Goal: Information Seeking & Learning: Learn about a topic

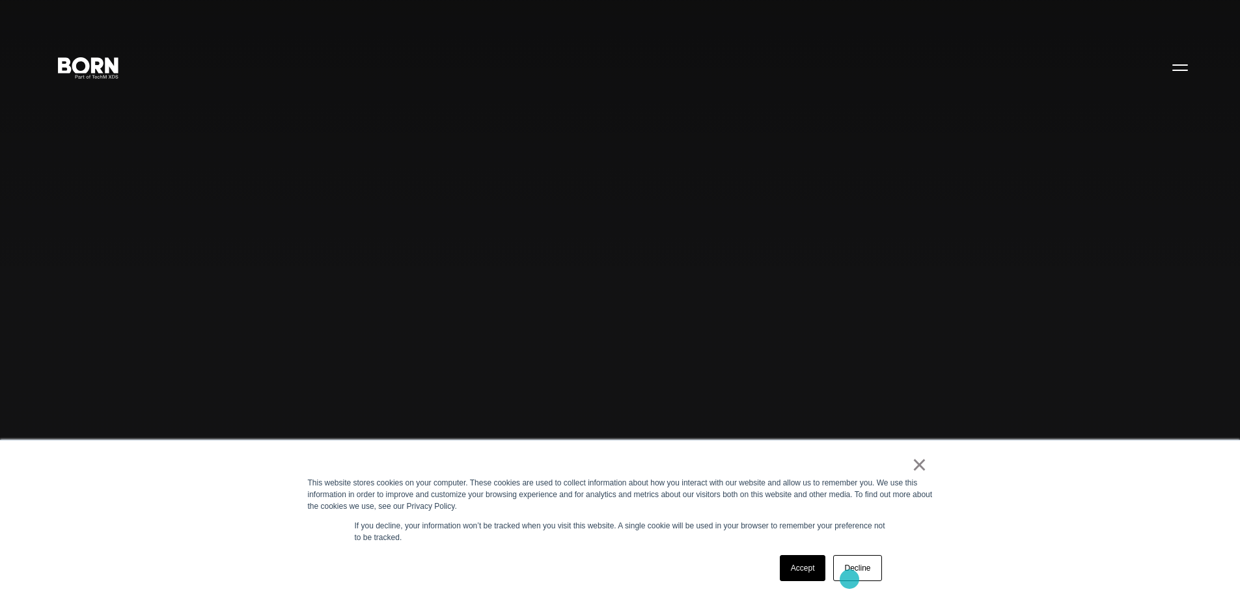
click at [850, 578] on link "Decline" at bounding box center [857, 568] width 48 height 26
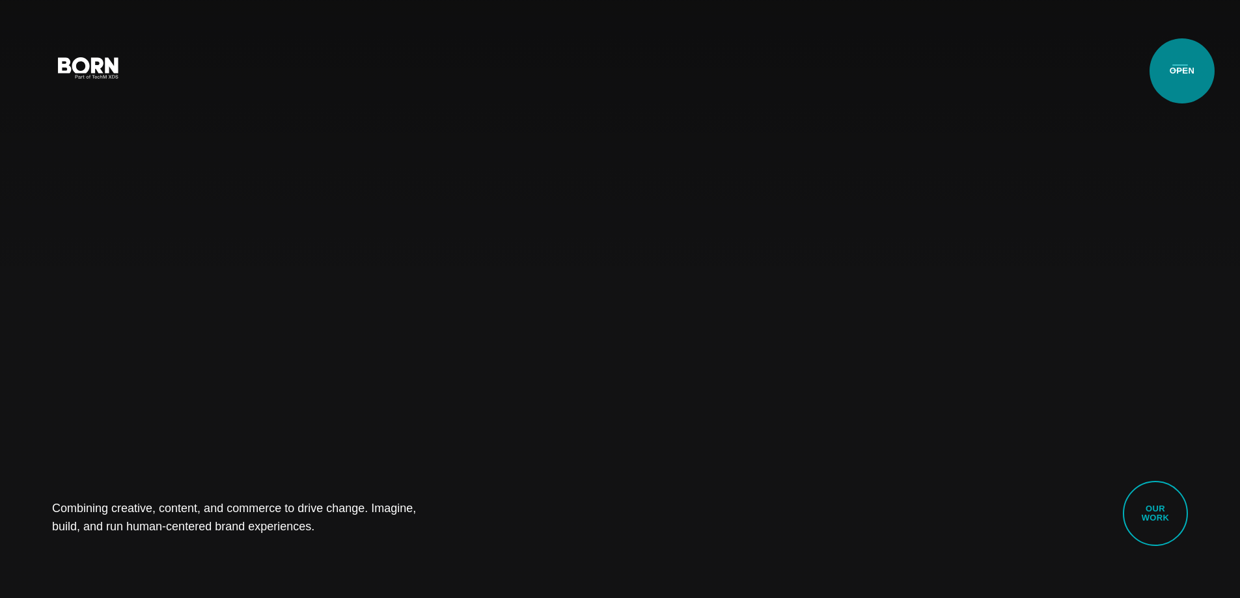
click at [1182, 76] on button "Primary Menu" at bounding box center [1180, 66] width 31 height 27
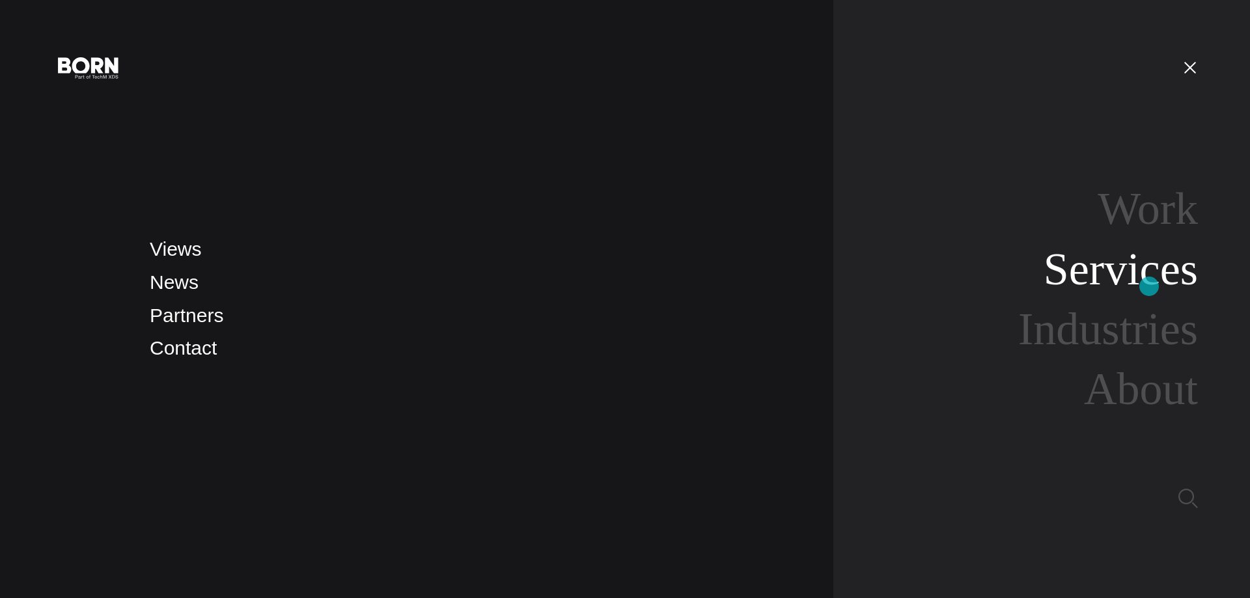
click at [1149, 286] on link "Services" at bounding box center [1121, 269] width 154 height 50
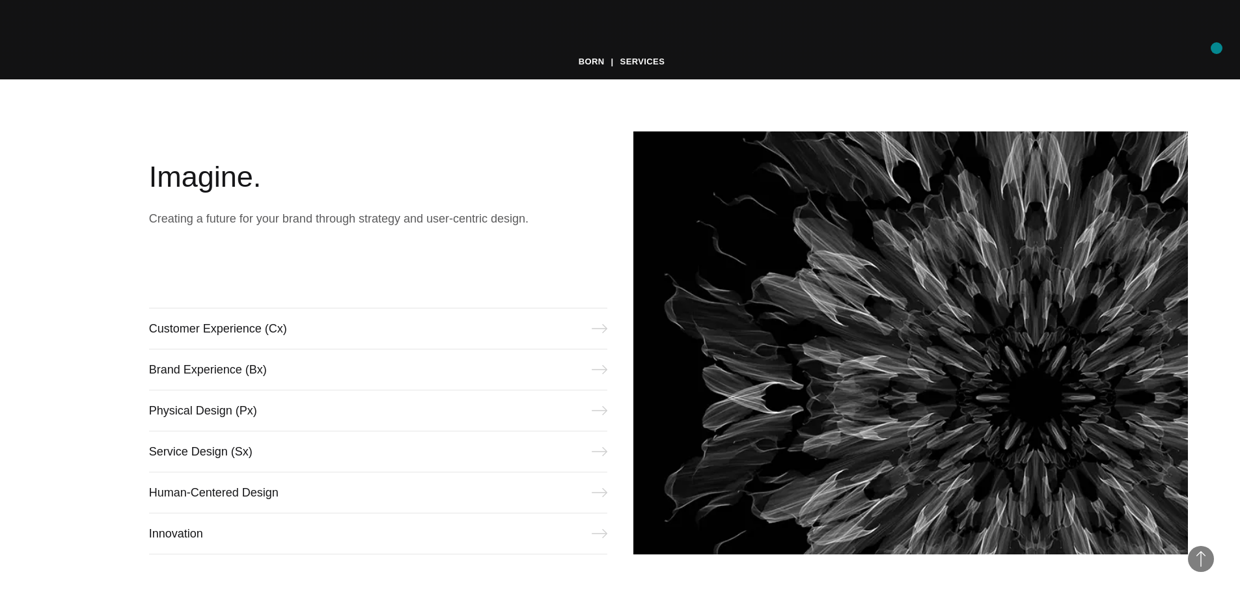
scroll to position [665, 0]
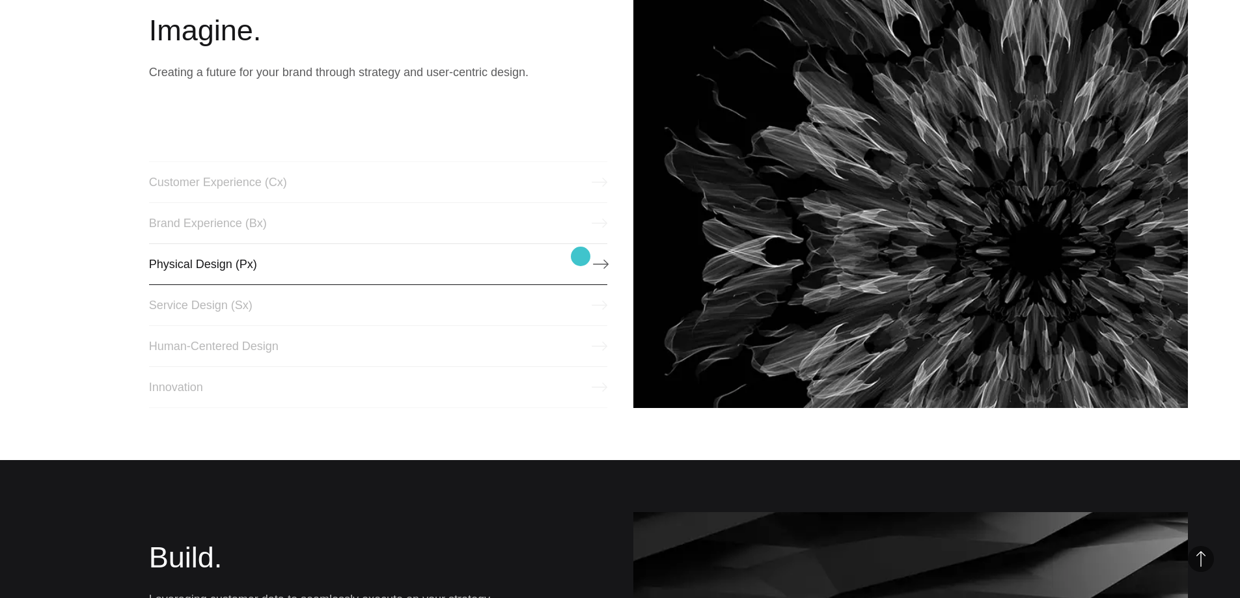
click at [581, 257] on link "Physical Design (Px)" at bounding box center [378, 265] width 458 height 42
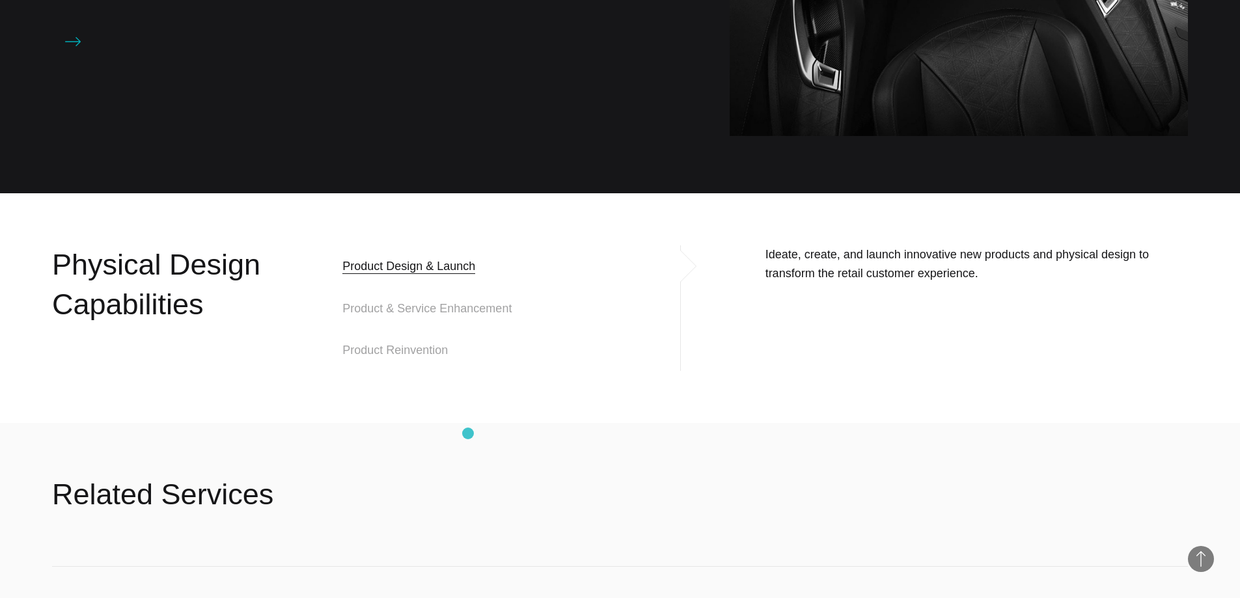
scroll to position [979, 0]
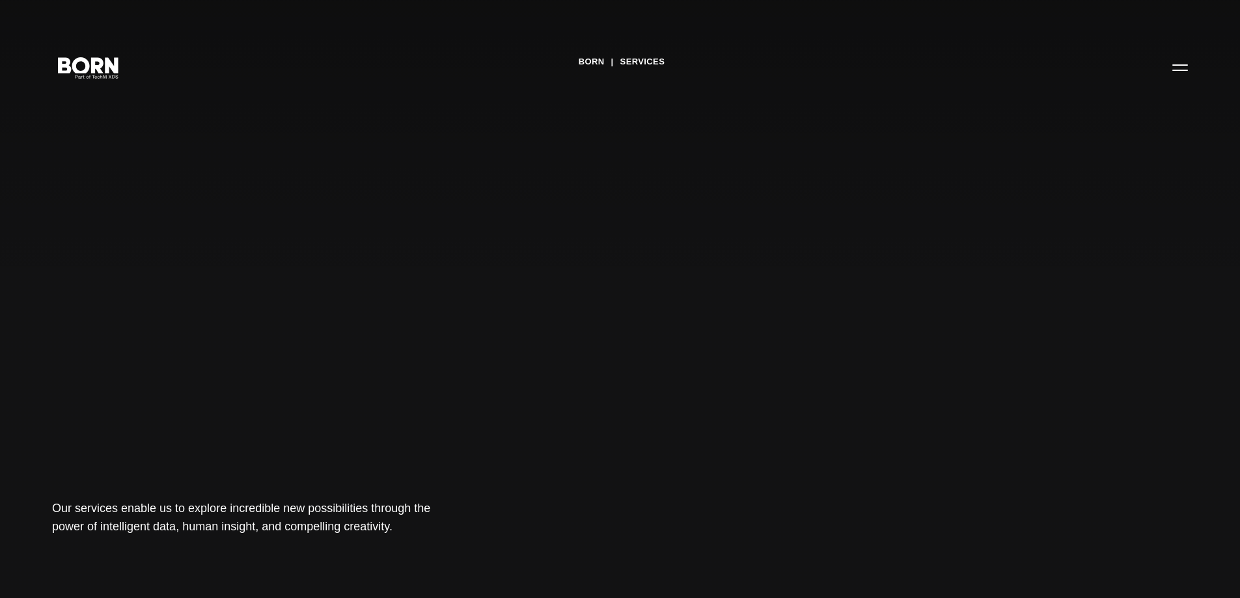
scroll to position [665, 0]
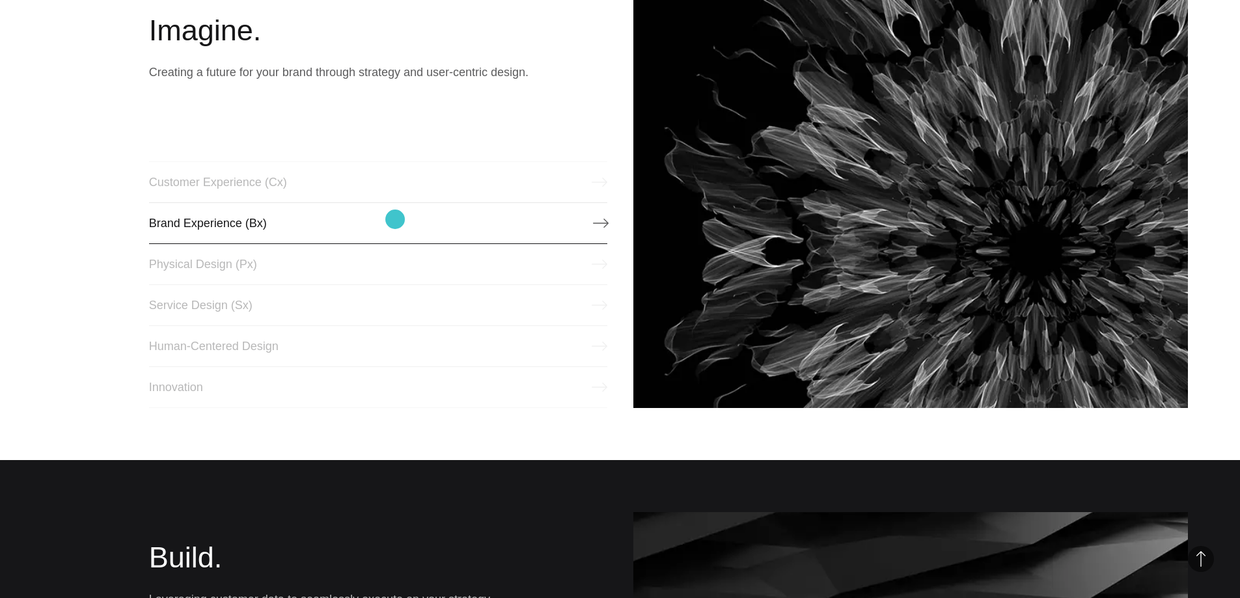
click at [396, 221] on link "Brand Experience (Bx)" at bounding box center [378, 223] width 458 height 42
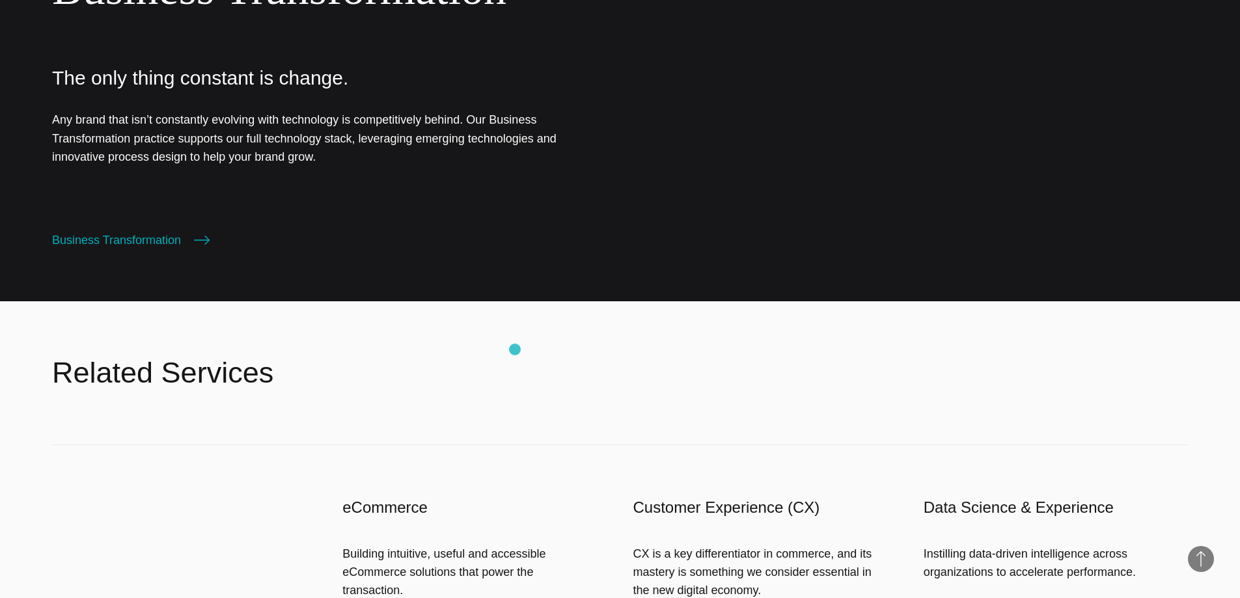
scroll to position [1888, 0]
